Goal: Navigation & Orientation: Understand site structure

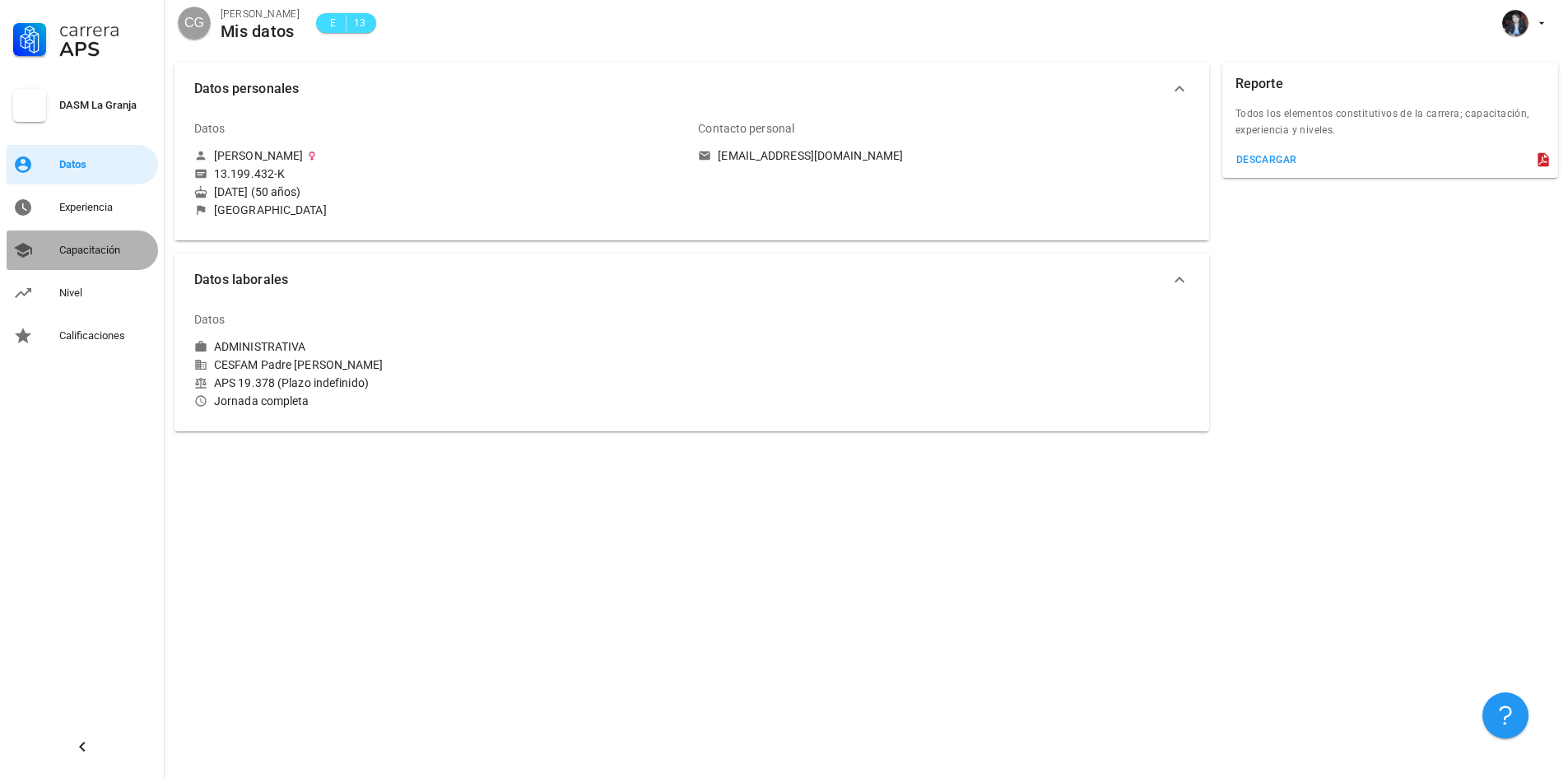
click at [96, 253] on div "Capacitación" at bounding box center [105, 250] width 92 height 13
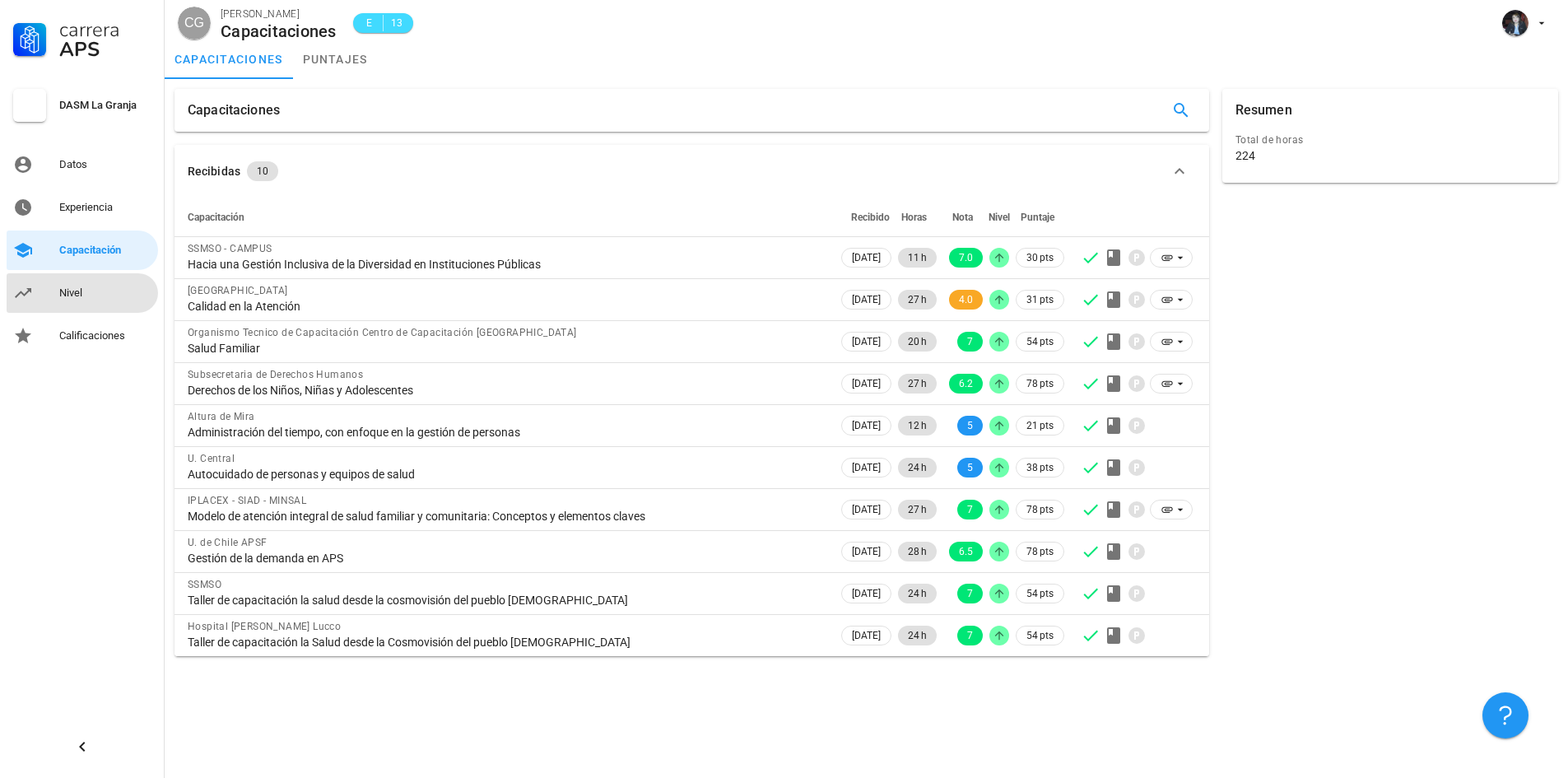
click at [87, 293] on div "Nivel" at bounding box center [105, 293] width 92 height 13
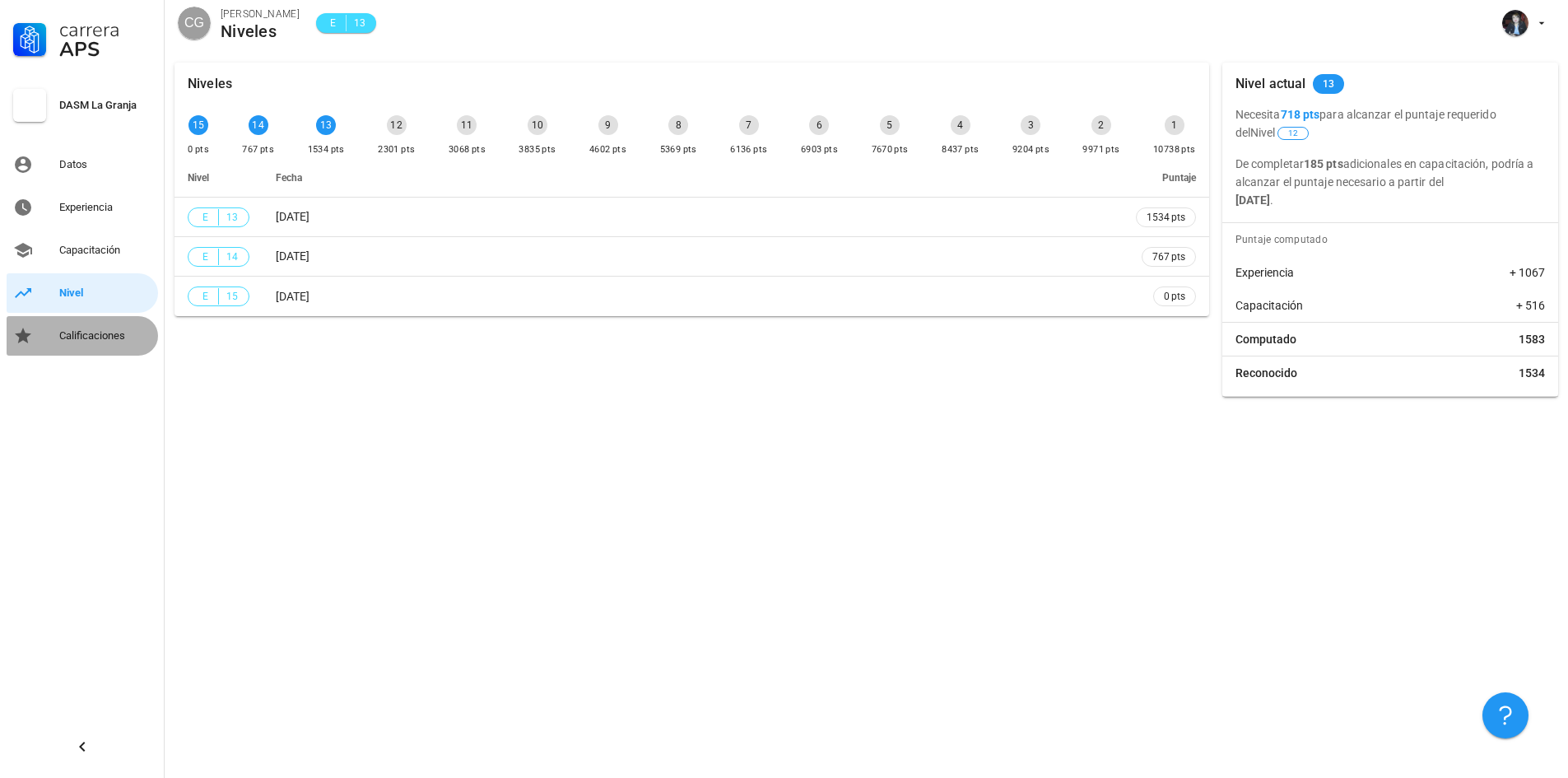
click at [123, 342] on div "Calificaciones" at bounding box center [105, 336] width 92 height 13
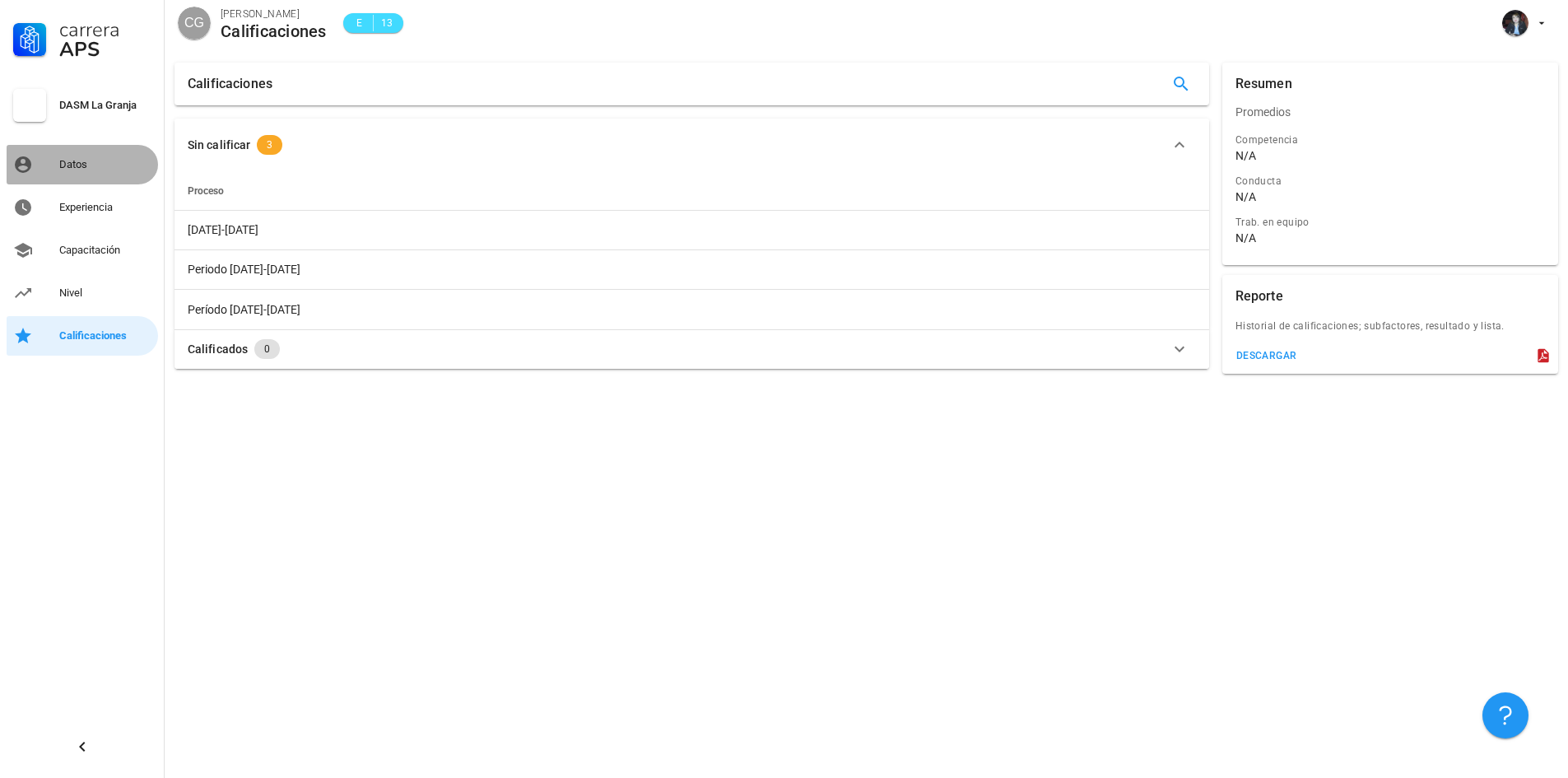
click at [86, 160] on div "Datos" at bounding box center [105, 164] width 92 height 13
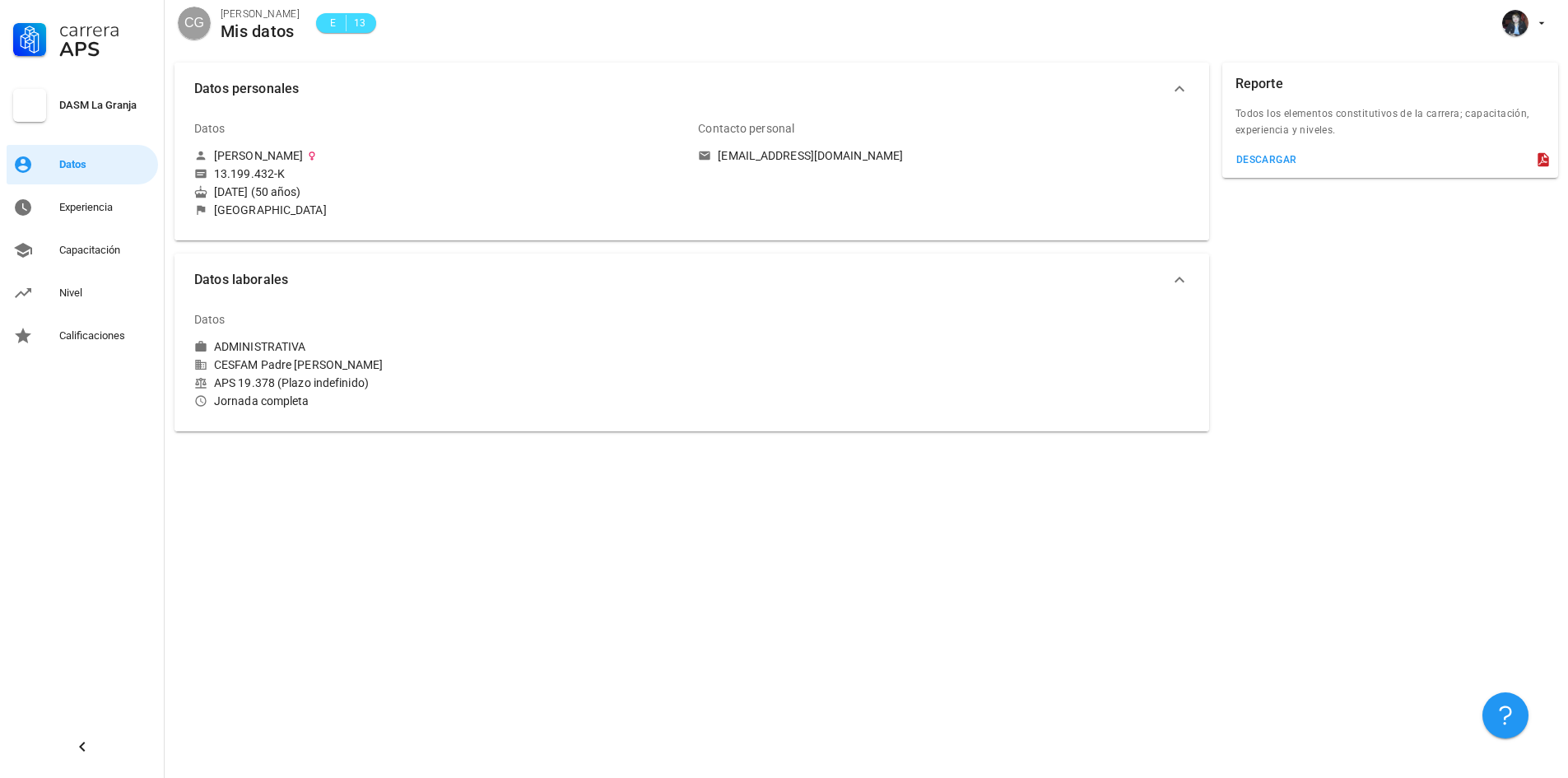
click at [101, 107] on div "DASM La Granja" at bounding box center [105, 105] width 92 height 13
